Goal: Task Accomplishment & Management: Manage account settings

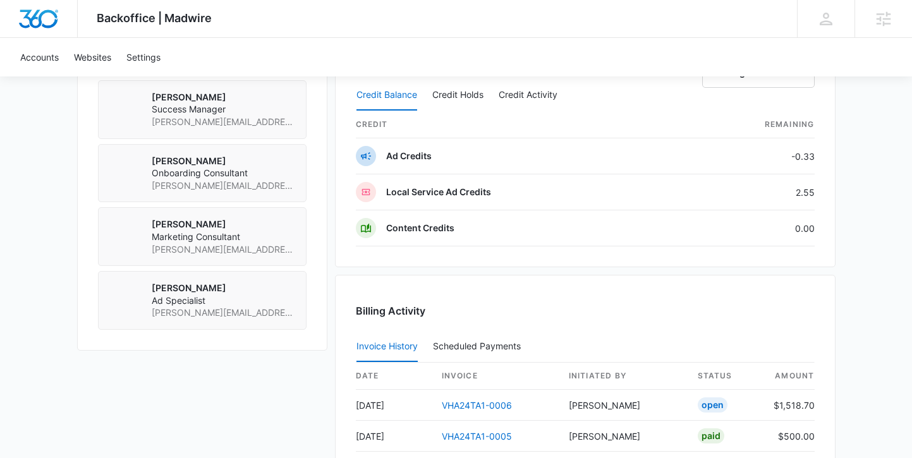
scroll to position [1094, 0]
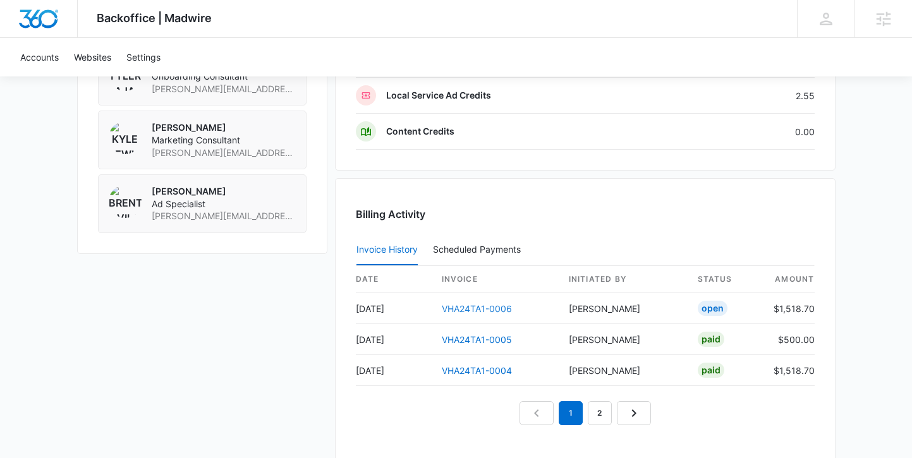
click at [464, 308] on link "VHA24TA1-0006" at bounding box center [477, 308] width 70 height 11
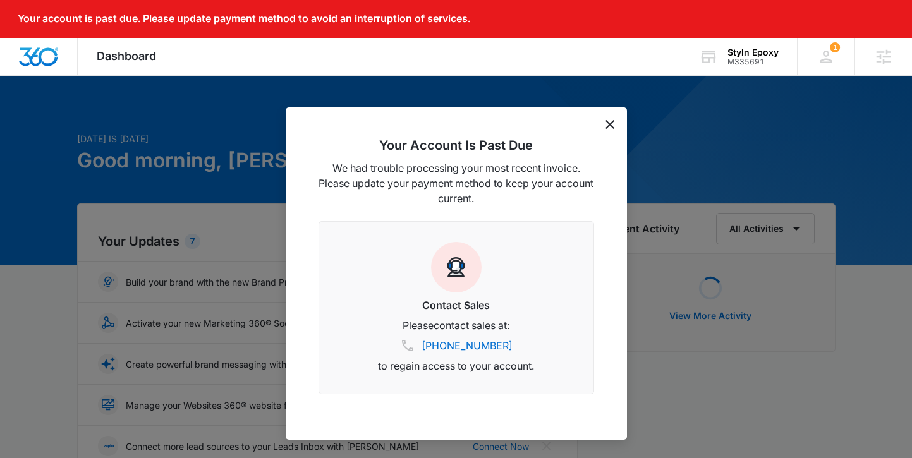
click at [609, 120] on icon "dismiss this dialog" at bounding box center [609, 124] width 9 height 9
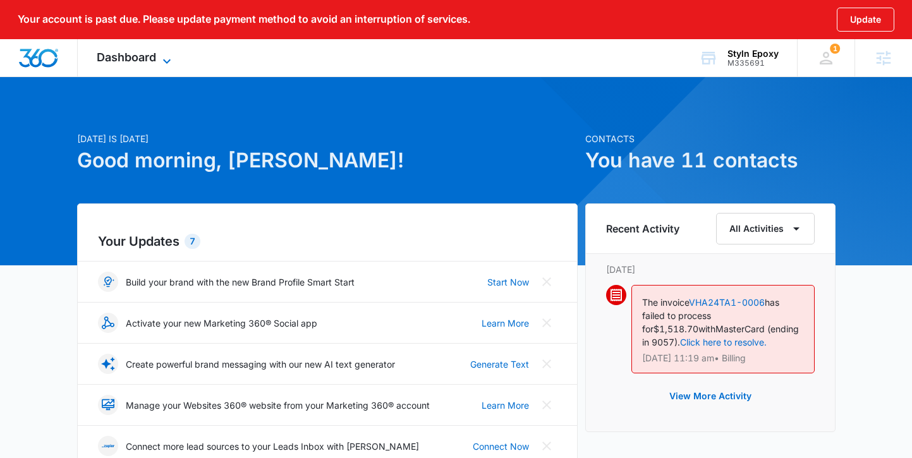
click at [143, 58] on span "Dashboard" at bounding box center [126, 57] width 59 height 13
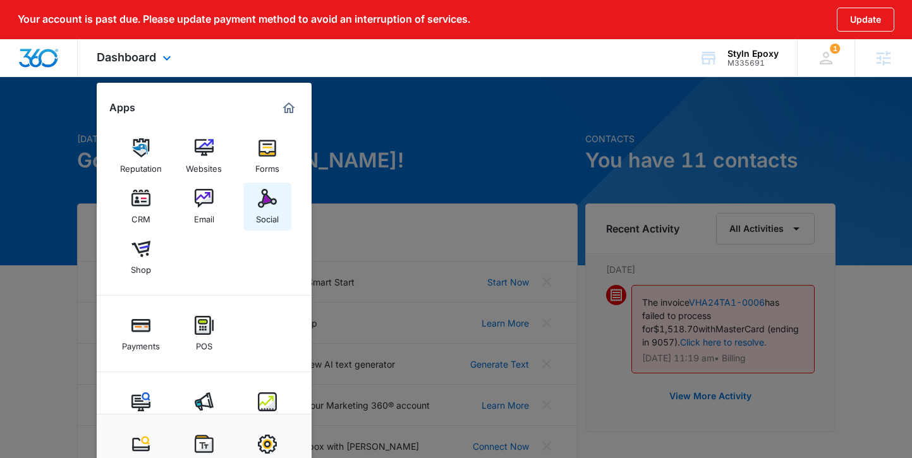
click at [261, 206] on img at bounding box center [267, 198] width 19 height 19
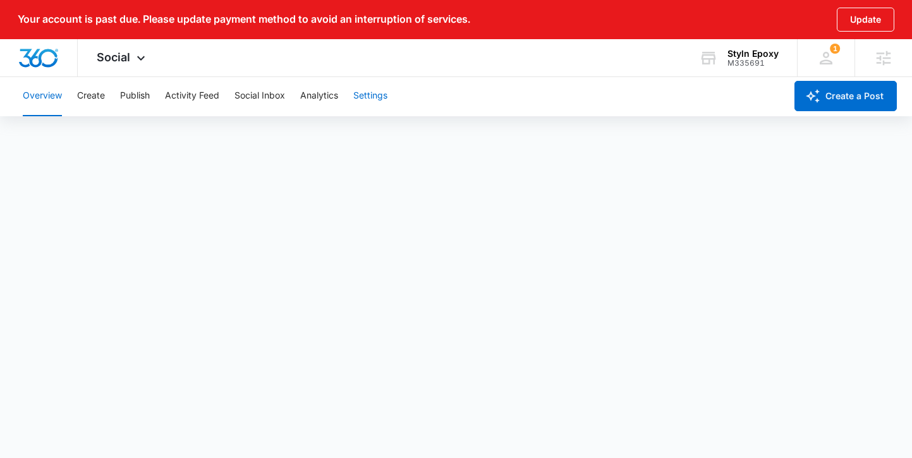
click at [373, 90] on button "Settings" at bounding box center [370, 96] width 34 height 40
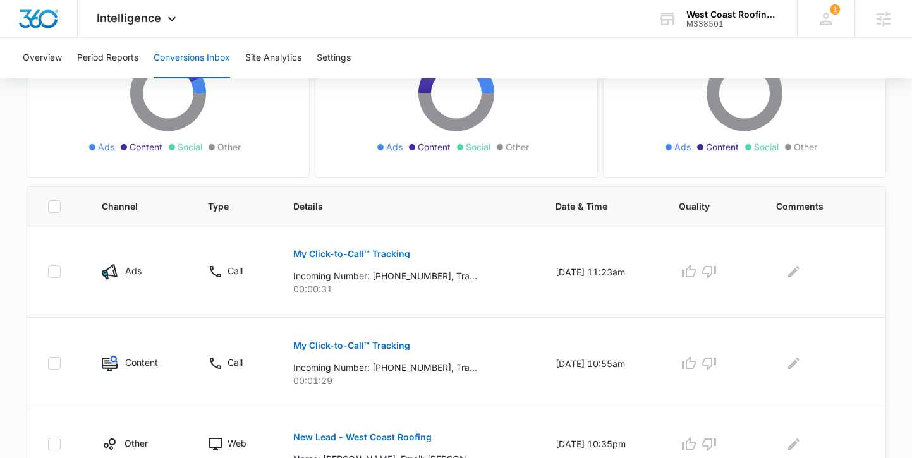
scroll to position [248, 0]
